Goal: Task Accomplishment & Management: Use online tool/utility

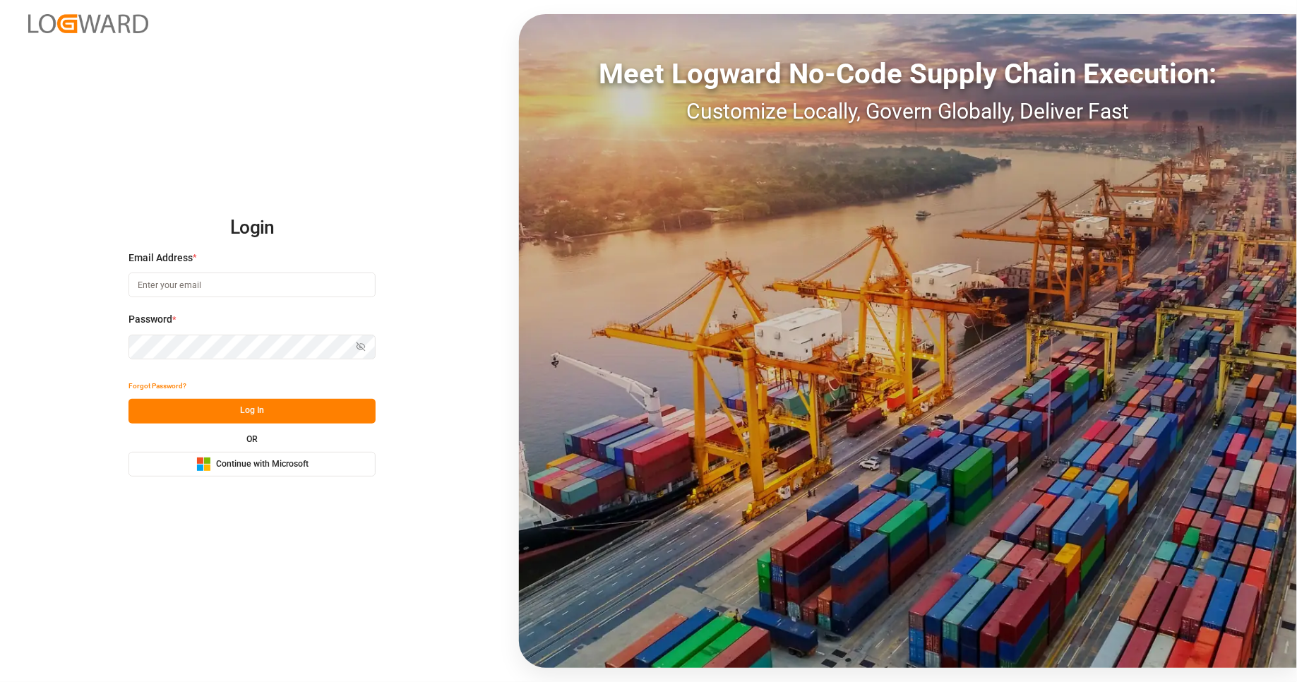
click at [293, 466] on span "Continue with Microsoft" at bounding box center [262, 464] width 92 height 13
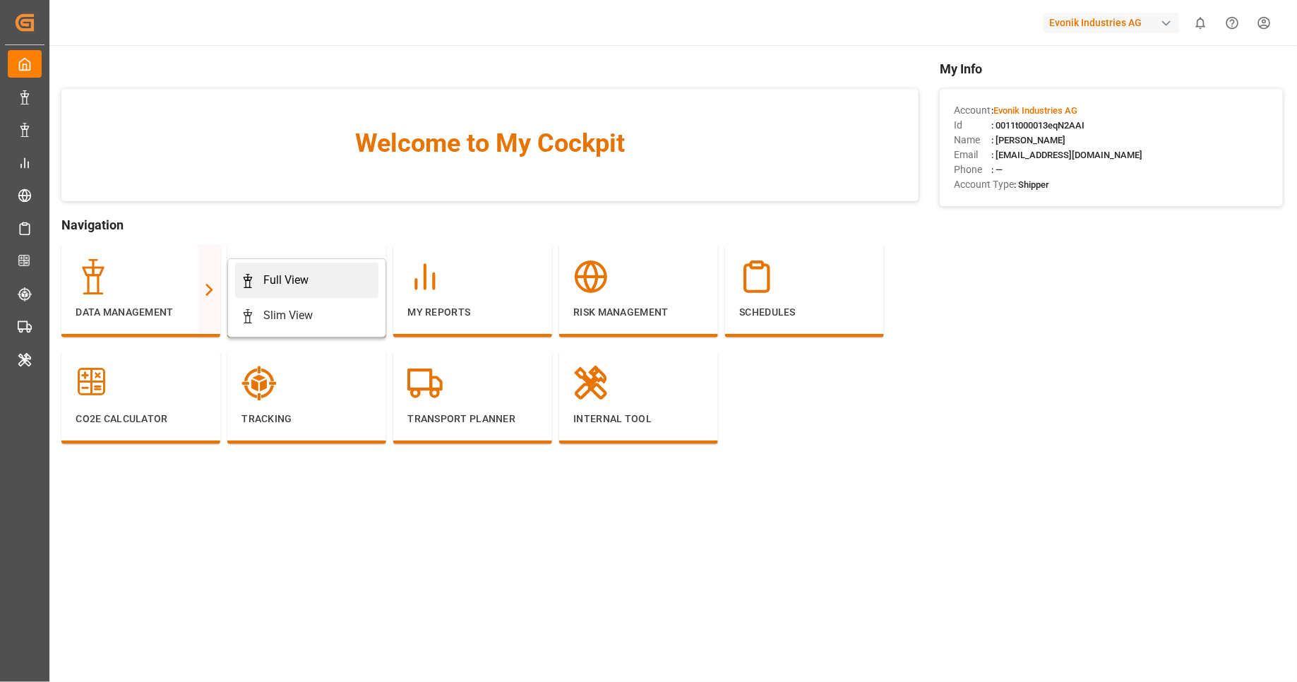
click at [258, 280] on div "Full View" at bounding box center [307, 280] width 132 height 17
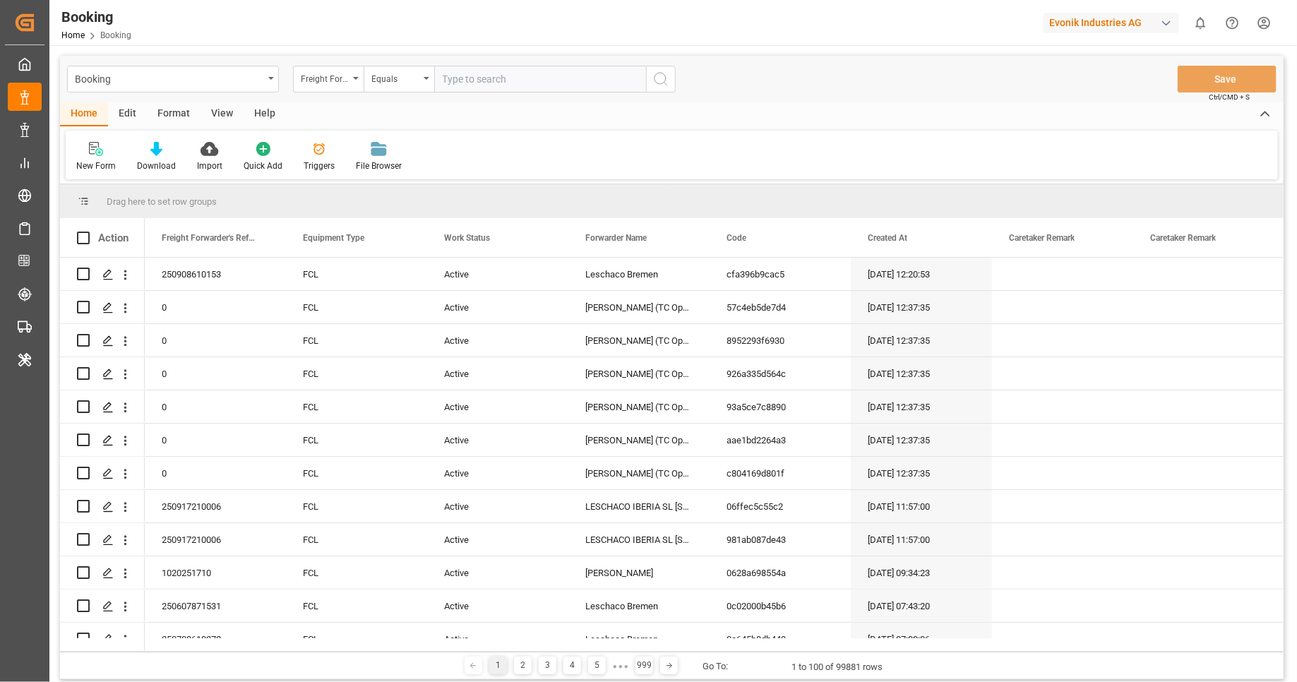
click at [167, 117] on div "Format" at bounding box center [174, 114] width 54 height 24
click at [115, 157] on div "Filter Rows" at bounding box center [97, 156] width 63 height 31
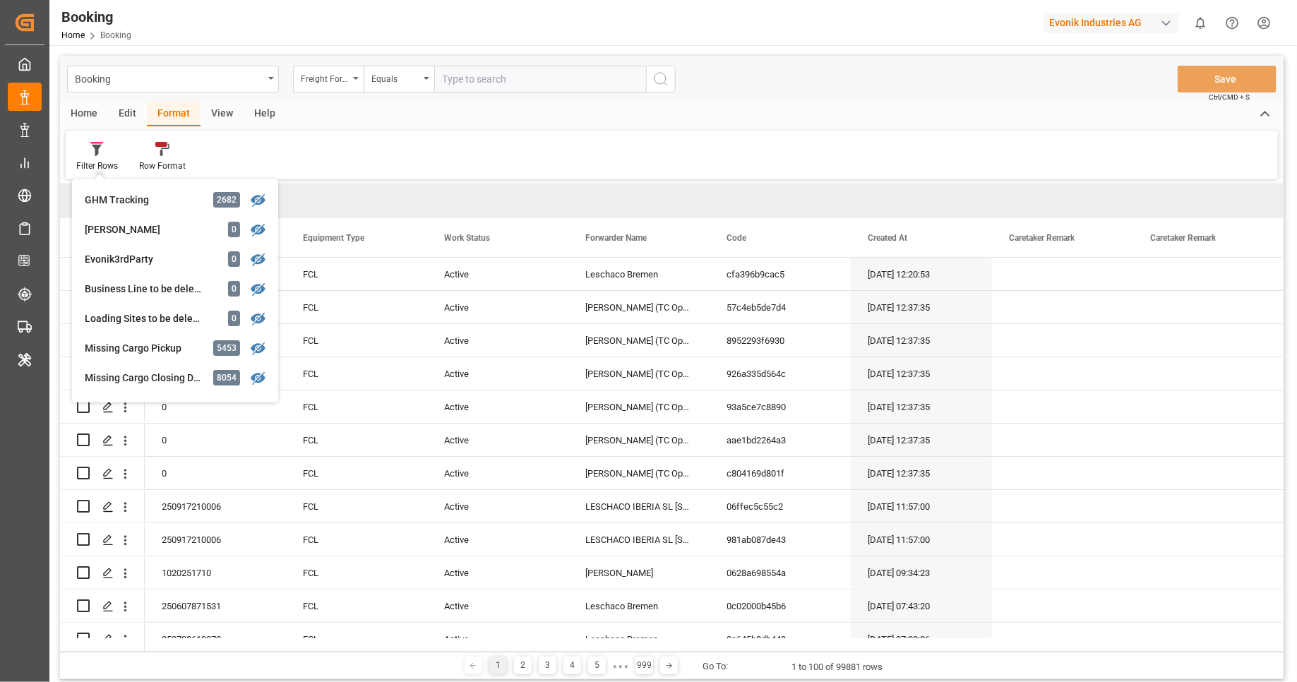
click at [472, 135] on div "Filter Rows GHM Tracking 2682 [PERSON_NAME] 0 Evonik3rdParty 0 Business Line to…" at bounding box center [672, 155] width 1212 height 49
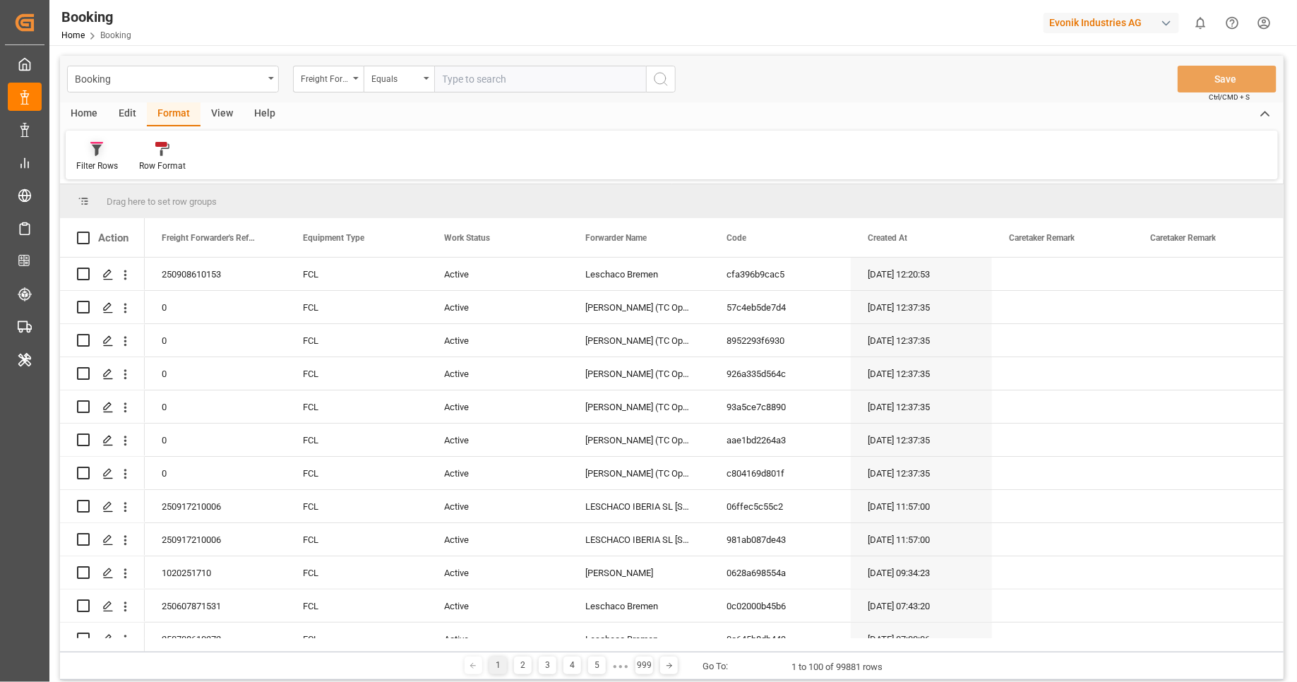
click at [90, 165] on div "Filter Rows" at bounding box center [97, 166] width 42 height 13
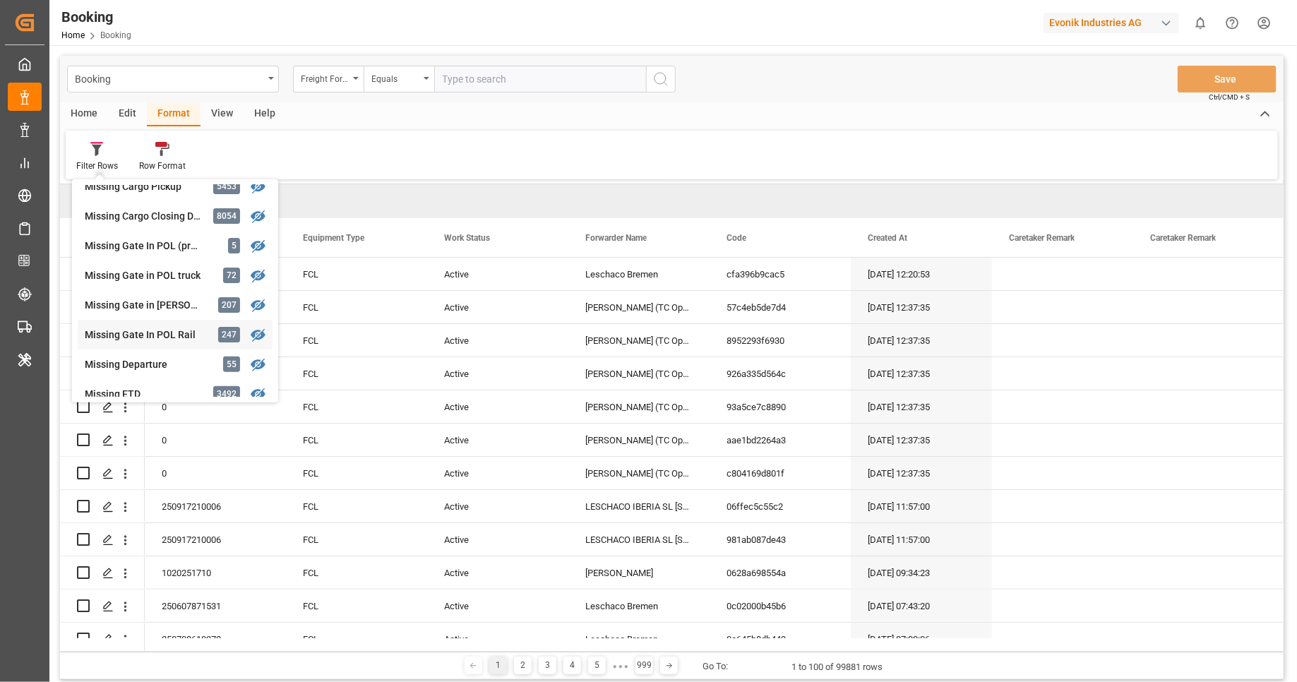
scroll to position [311, 0]
click at [520, 177] on div "Filter Rows GHM Tracking 2682 [PERSON_NAME] 0 Evonik3rdParty 0 Business Line to…" at bounding box center [672, 155] width 1212 height 49
